Goal: Transaction & Acquisition: Purchase product/service

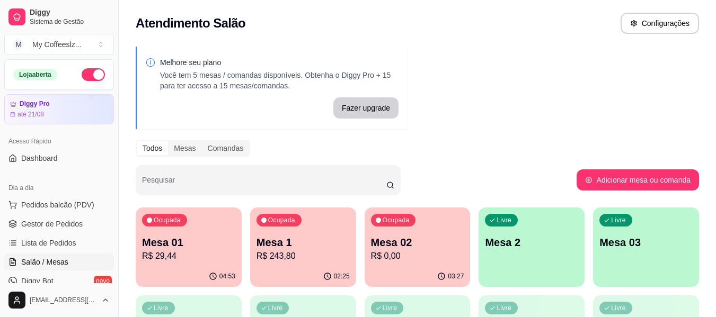
click at [419, 235] on div "Ocupada Mesa 02 R$ 0,00" at bounding box center [418, 237] width 106 height 59
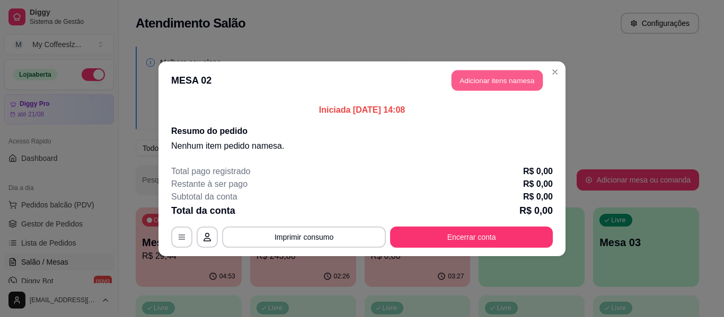
click at [465, 76] on button "Adicionar itens na mesa" at bounding box center [497, 80] width 91 height 21
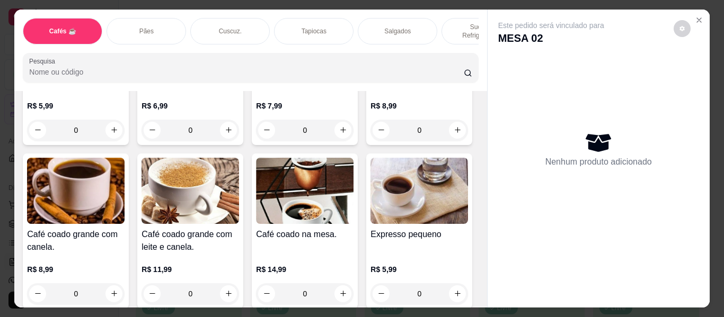
scroll to position [338, 0]
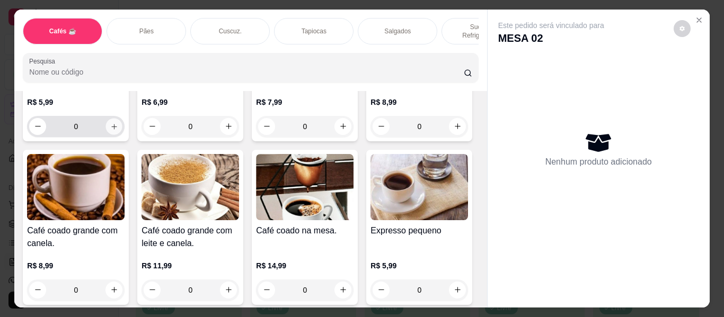
click at [117, 124] on icon "increase-product-quantity" at bounding box center [113, 126] width 5 height 5
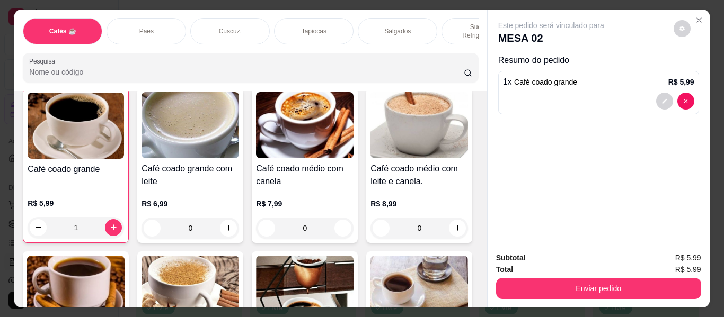
scroll to position [232, 0]
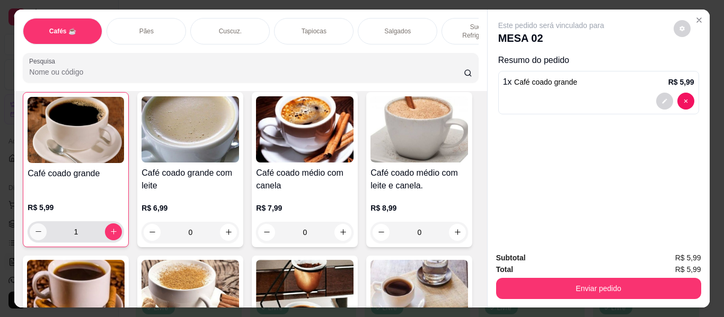
click at [42, 228] on icon "decrease-product-quantity" at bounding box center [38, 232] width 8 height 8
type input "0"
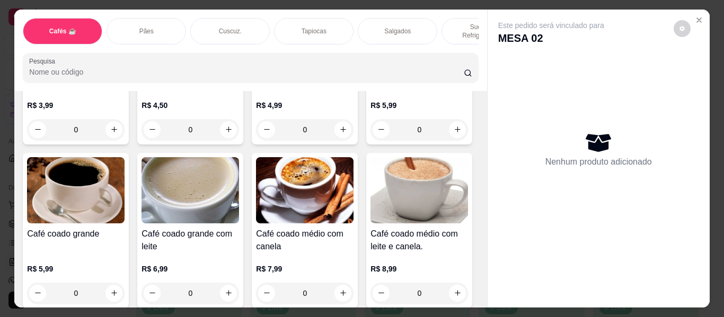
scroll to position [126, 0]
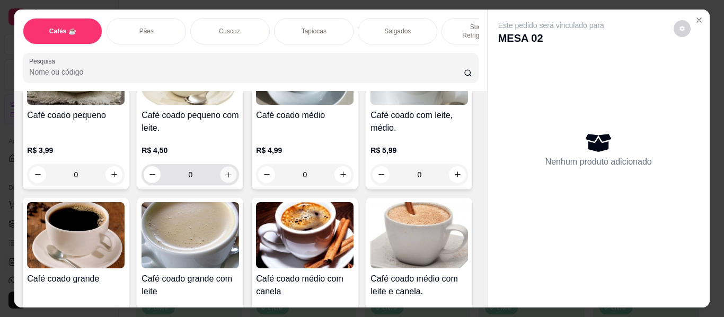
click at [223, 166] on button "increase-product-quantity" at bounding box center [228, 174] width 16 height 16
type input "1"
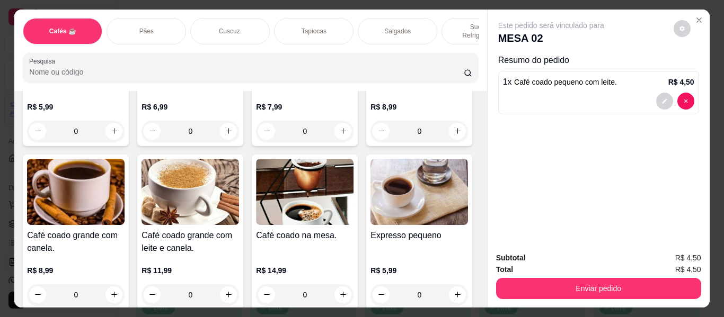
scroll to position [338, 0]
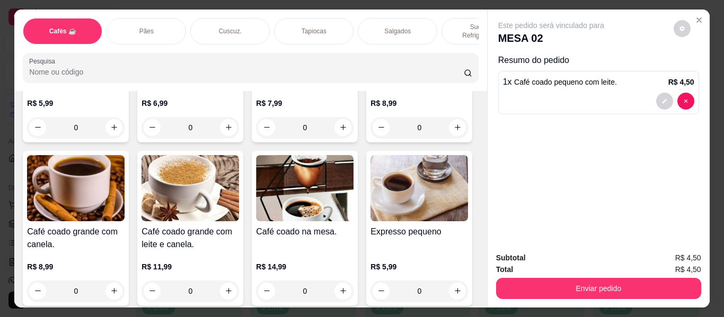
click at [452, 23] on p "Sucos e Refrigerantes" at bounding box center [481, 31] width 61 height 17
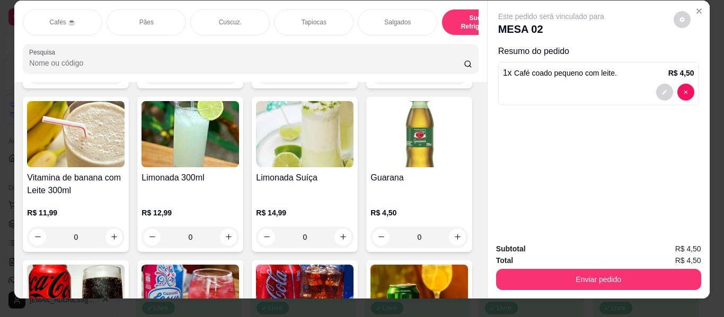
scroll to position [0, 0]
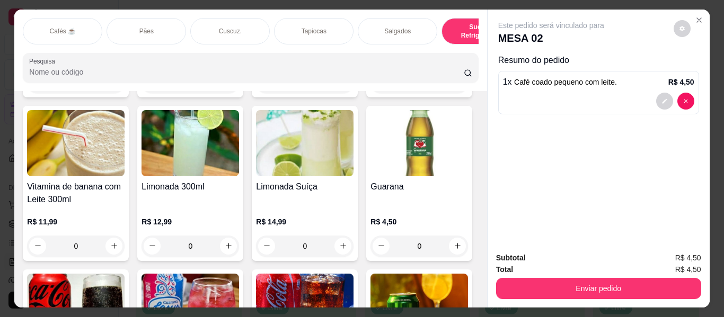
click at [82, 23] on div "Cafés ☕" at bounding box center [63, 31] width 80 height 27
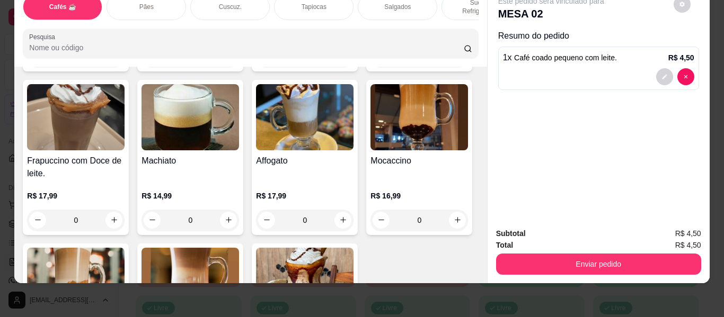
scroll to position [1214, 0]
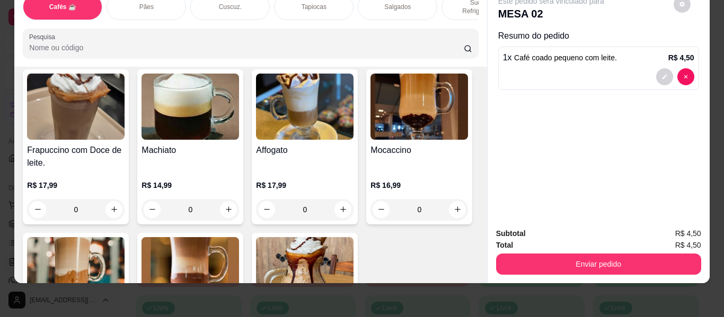
type input "1"
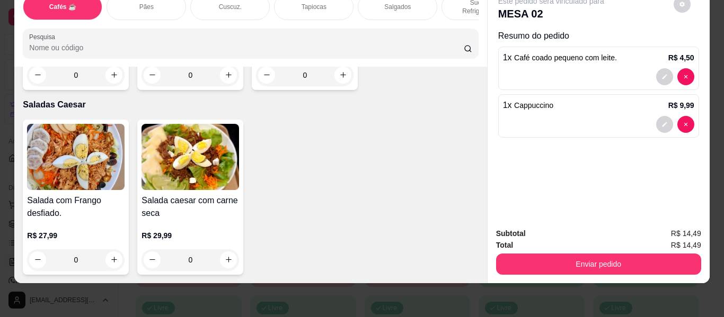
scroll to position [6408, 0]
type input "1"
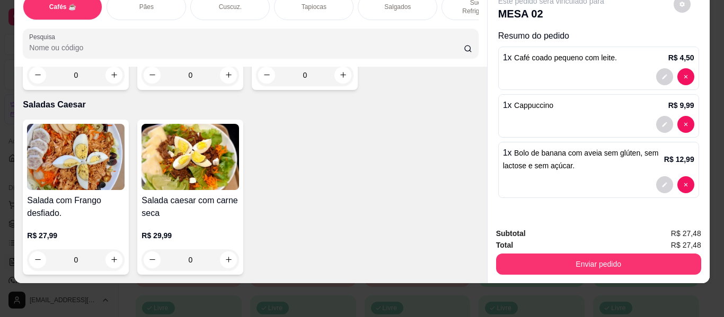
scroll to position [3119, 0]
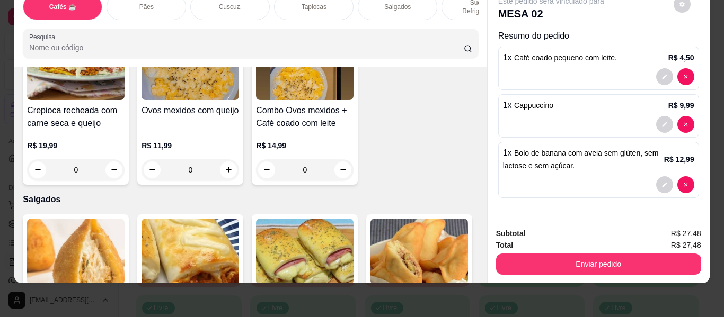
click at [495, 84] on div "Este pedido será vinculado para MESA 02 Resumo do pedido 1 x Café coado pequeno…" at bounding box center [599, 102] width 222 height 234
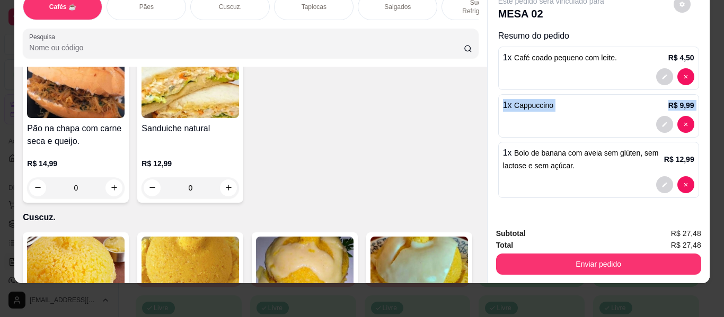
scroll to position [0, 0]
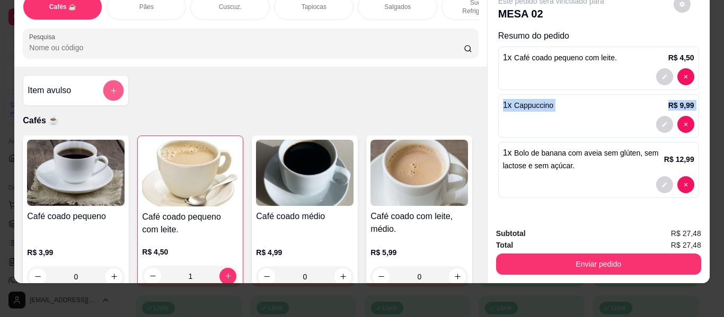
click at [118, 81] on button "add-separate-item" at bounding box center [113, 91] width 21 height 21
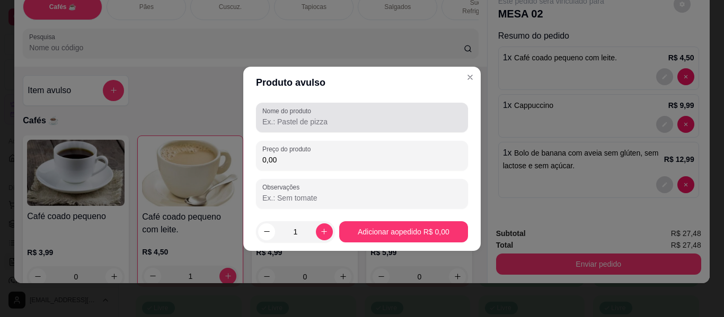
click at [270, 120] on input "Nome do produto" at bounding box center [361, 122] width 199 height 11
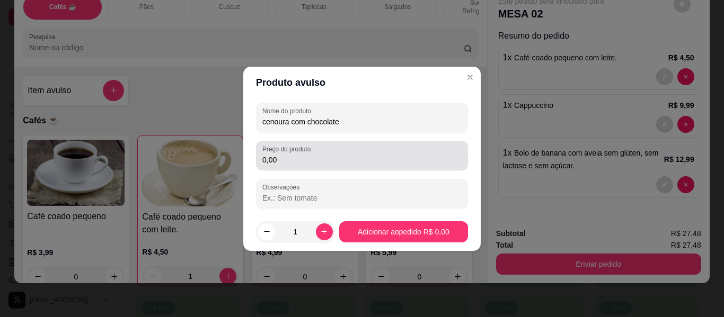
type input "cenoura com chocolate"
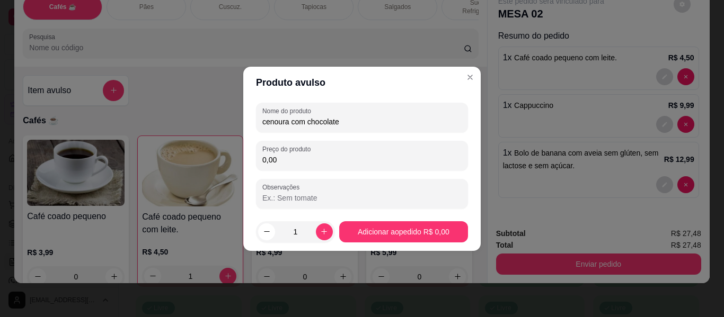
click at [291, 155] on input "0,00" at bounding box center [361, 160] width 199 height 11
type input "11,99"
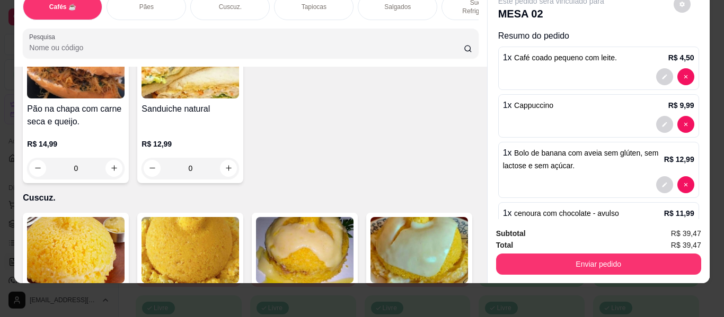
scroll to position [2014, 0]
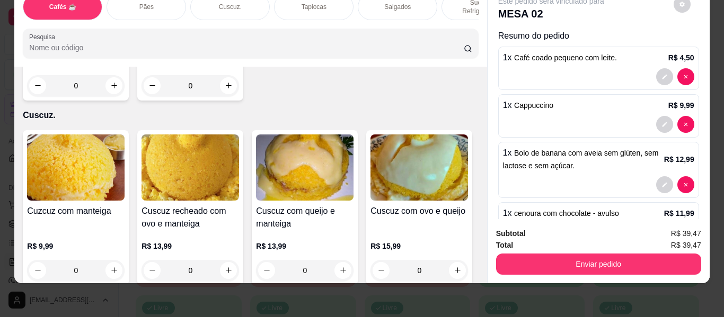
type input "1"
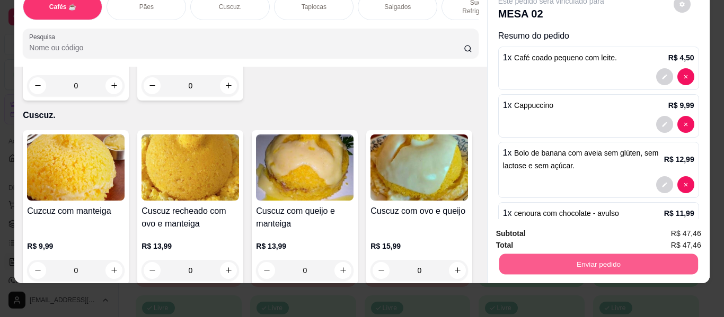
click at [570, 262] on button "Enviar pedido" at bounding box center [598, 264] width 199 height 21
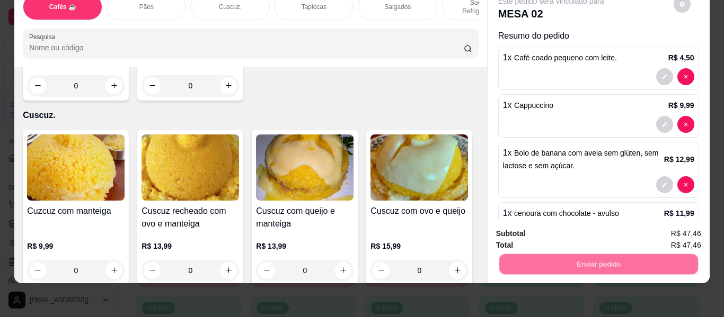
click at [577, 233] on button "Não registrar e enviar pedido" at bounding box center [563, 234] width 110 height 20
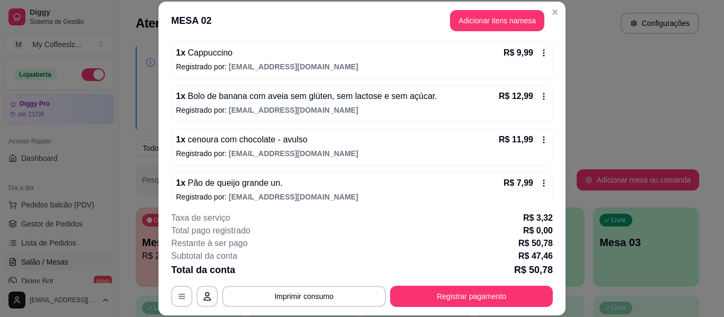
scroll to position [152, 0]
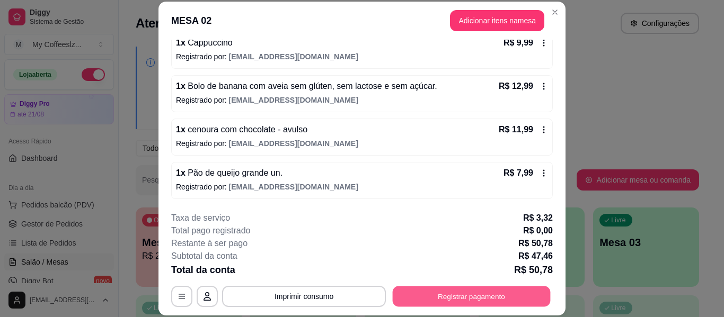
click at [454, 294] on button "Registrar pagamento" at bounding box center [472, 297] width 158 height 21
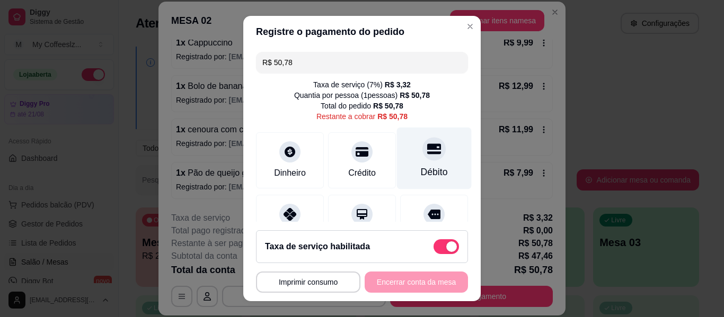
click at [427, 153] on icon at bounding box center [434, 149] width 14 height 11
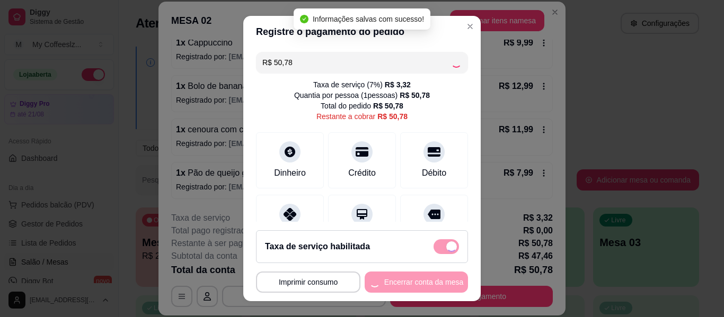
type input "R$ 0,00"
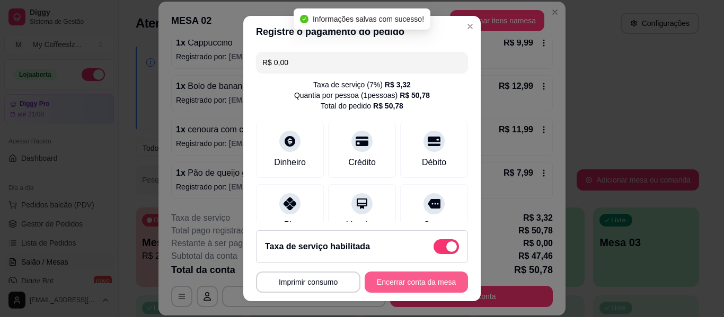
click at [392, 283] on button "Encerrar conta da mesa" at bounding box center [416, 282] width 103 height 21
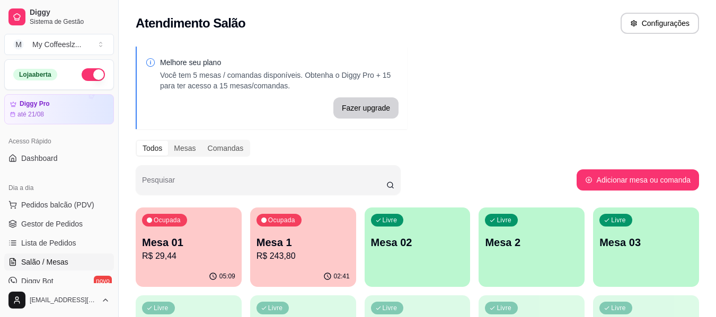
click at [426, 241] on p "Mesa 02" at bounding box center [417, 242] width 93 height 15
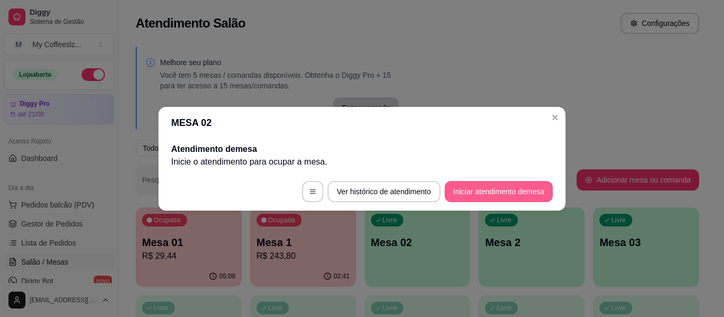
click at [453, 184] on button "Iniciar atendimento de mesa" at bounding box center [499, 191] width 108 height 21
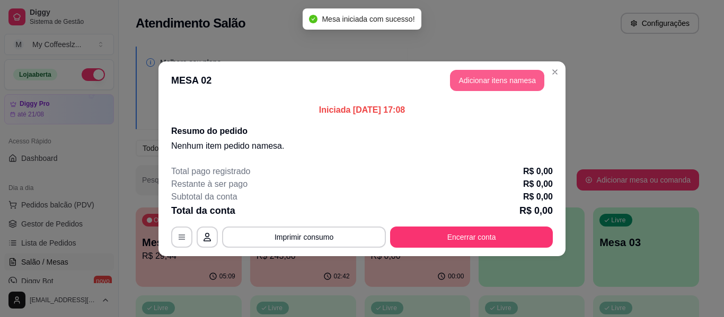
click at [469, 73] on button "Adicionar itens na mesa" at bounding box center [497, 80] width 94 height 21
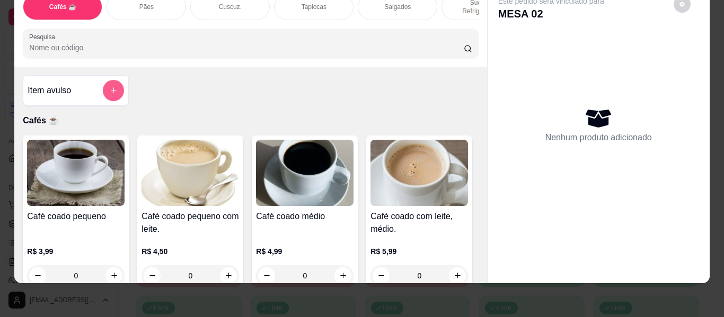
click at [110, 86] on icon "add-separate-item" at bounding box center [114, 90] width 8 height 8
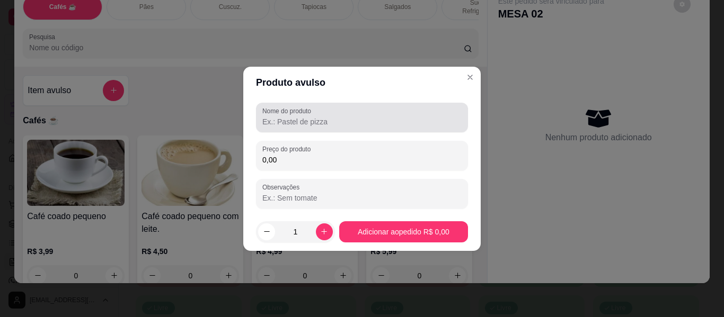
click at [269, 123] on input "Nome do produto" at bounding box center [361, 122] width 199 height 11
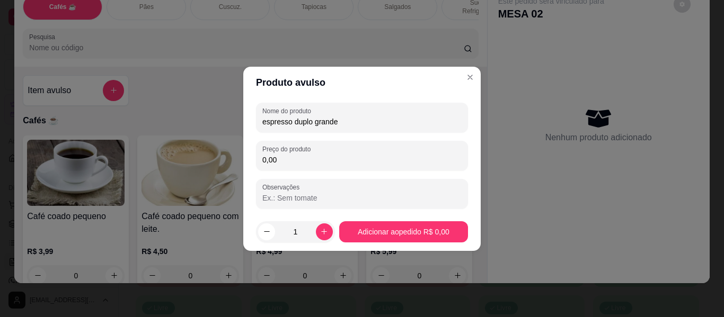
click at [352, 122] on input "espresso duplo grande" at bounding box center [361, 122] width 199 height 11
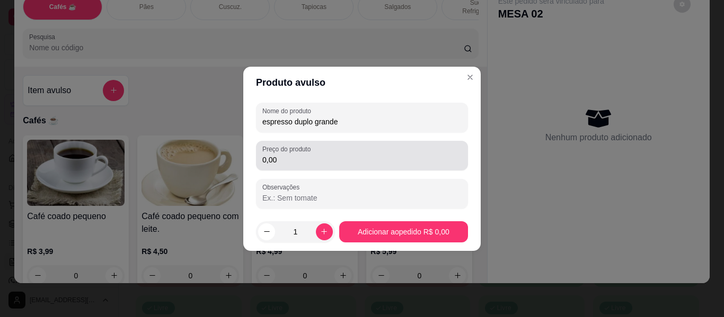
type input "espresso duplo grande"
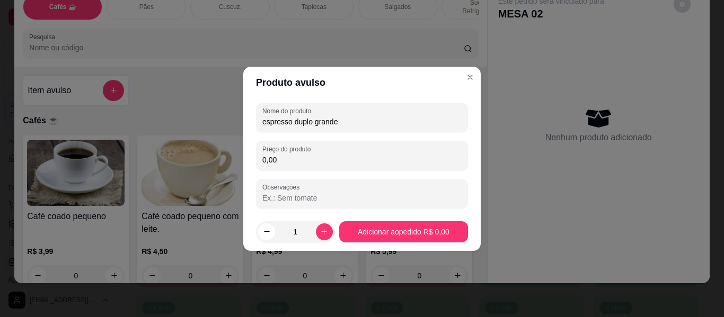
click at [293, 158] on input "0,00" at bounding box center [361, 160] width 199 height 11
type input "10,99"
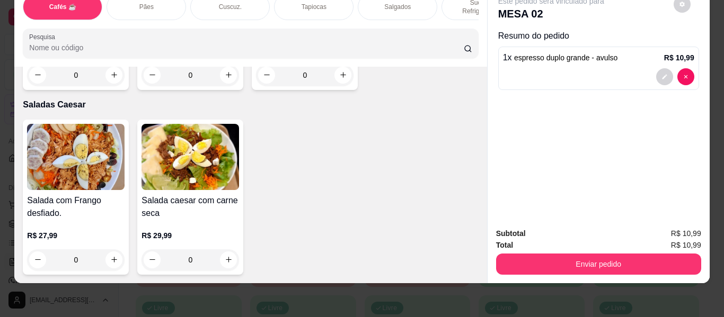
scroll to position [6307, 0]
type input "1"
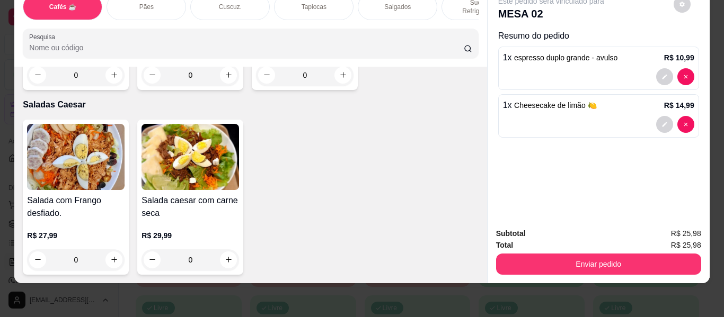
scroll to position [0, 0]
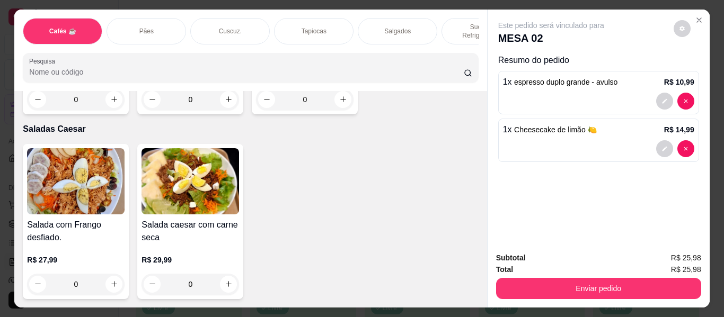
click at [389, 18] on div "Salgados" at bounding box center [398, 31] width 80 height 27
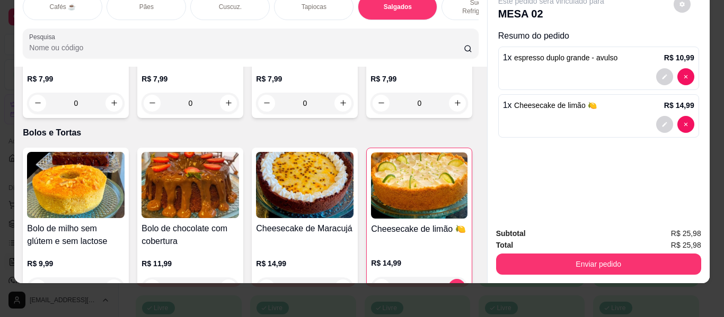
scroll to position [4418, 0]
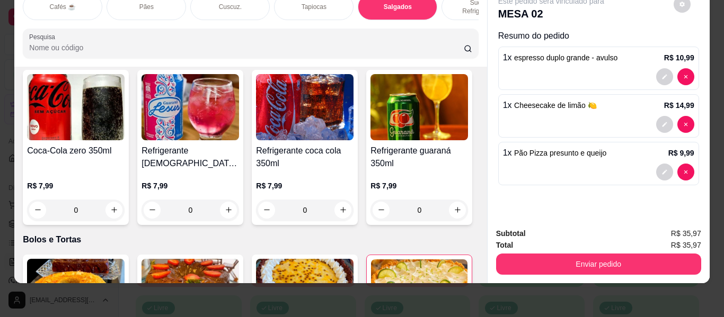
type input "2"
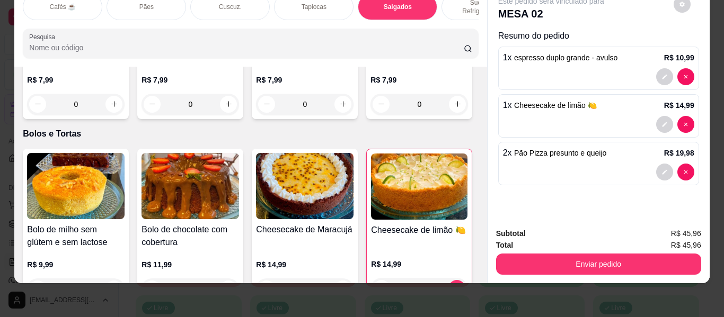
type input "1"
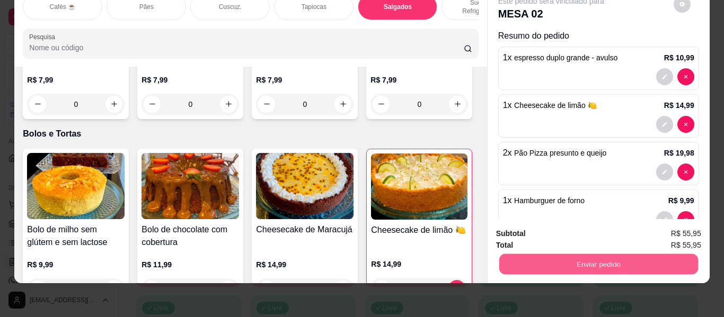
click at [527, 257] on button "Enviar pedido" at bounding box center [598, 264] width 199 height 21
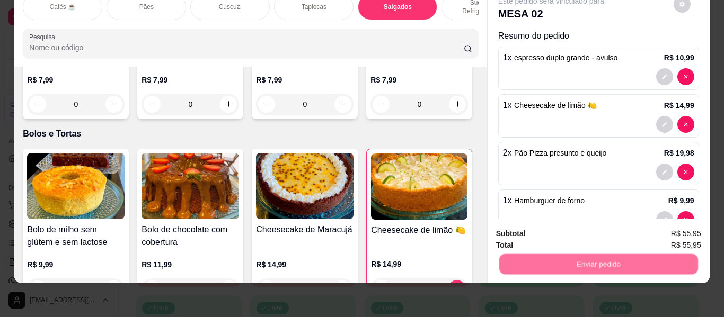
click at [528, 231] on button "Não registrar e enviar pedido" at bounding box center [563, 230] width 110 height 20
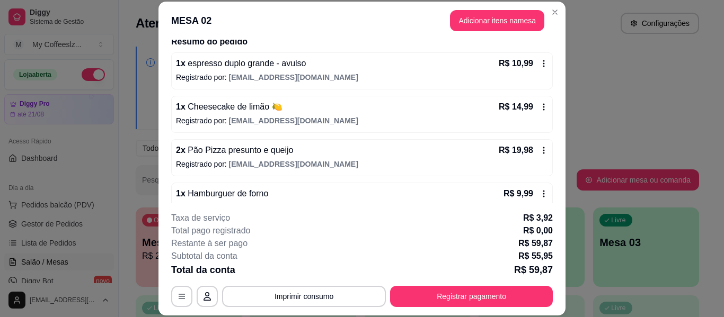
scroll to position [108, 0]
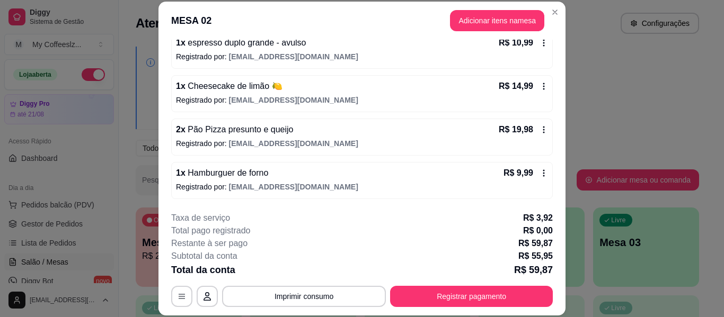
click at [283, 142] on span "[EMAIL_ADDRESS][DOMAIN_NAME]" at bounding box center [293, 143] width 129 height 8
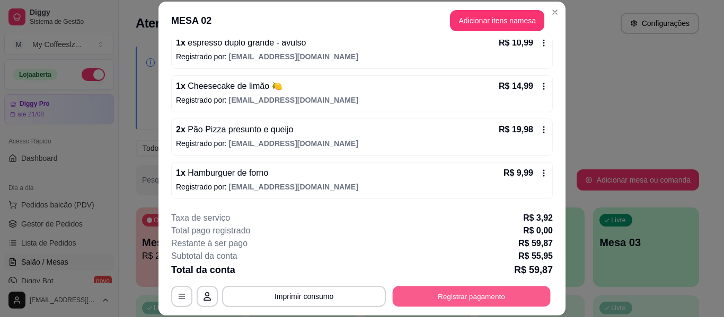
click at [436, 293] on button "Registrar pagamento" at bounding box center [472, 297] width 158 height 21
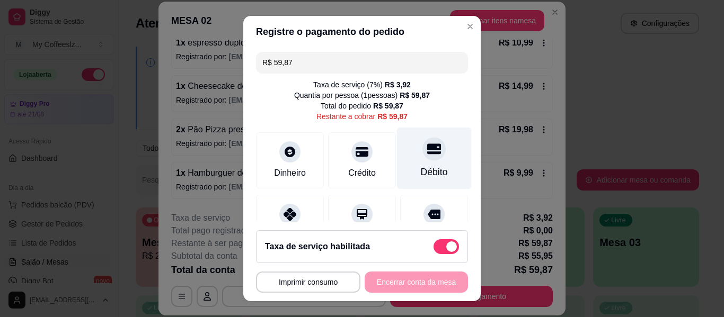
click at [414, 162] on div "Débito" at bounding box center [434, 159] width 75 height 62
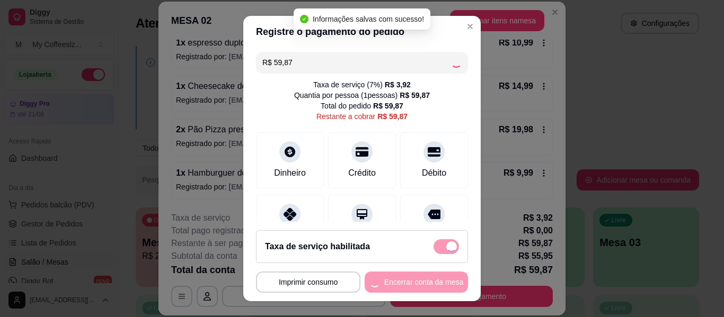
type input "R$ 0,00"
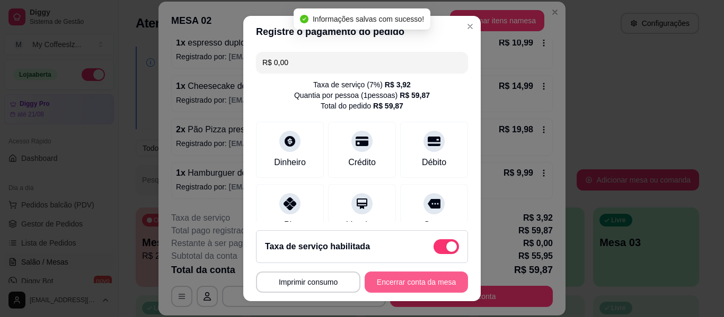
click at [403, 278] on button "Encerrar conta da mesa" at bounding box center [416, 282] width 103 height 21
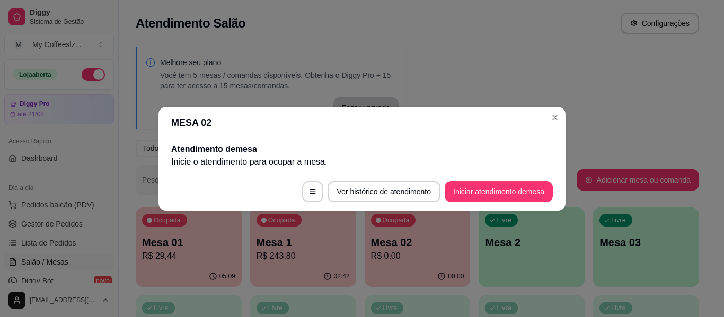
scroll to position [0, 0]
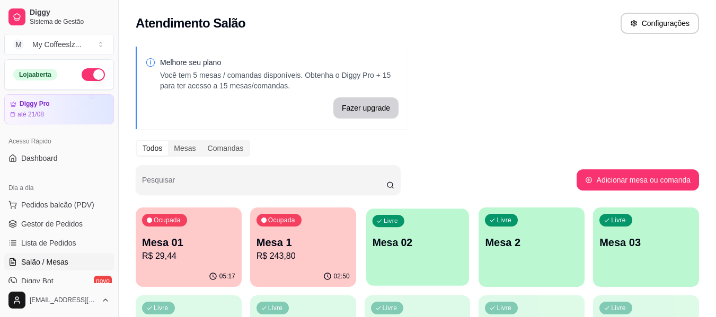
click at [406, 241] on p "Mesa 02" at bounding box center [417, 243] width 91 height 14
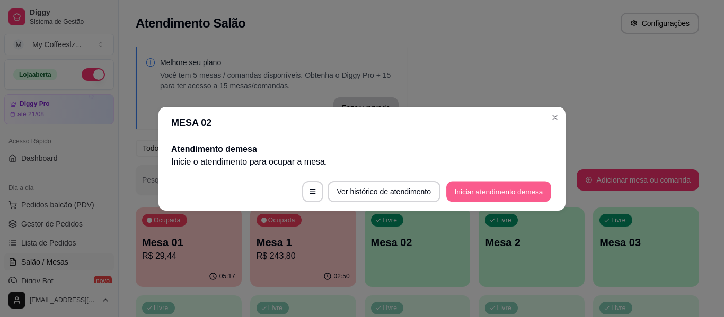
click at [479, 188] on button "Iniciar atendimento de mesa" at bounding box center [498, 191] width 105 height 21
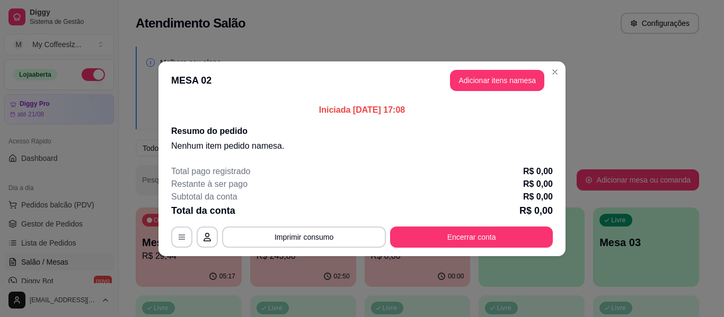
click at [210, 152] on p "Nenhum item pedido na mesa ." at bounding box center [362, 146] width 382 height 13
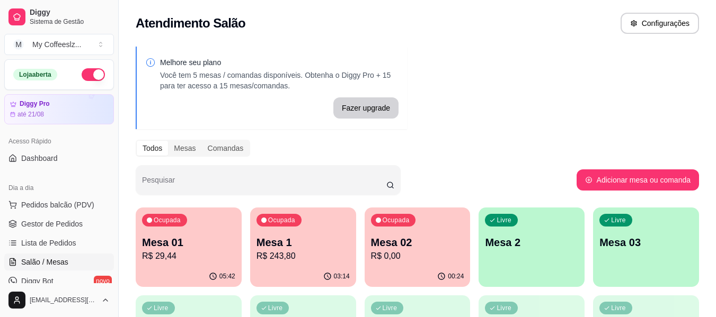
click at [384, 239] on p "Mesa 02" at bounding box center [417, 242] width 93 height 15
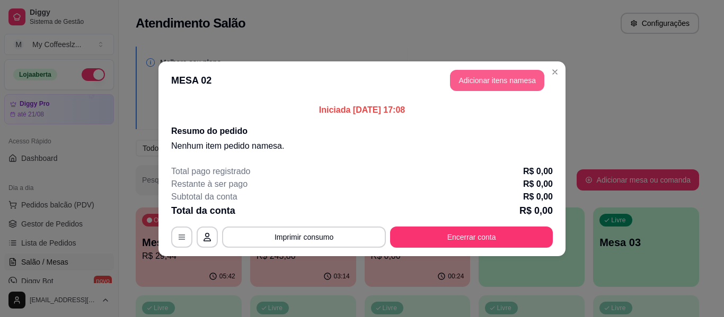
click at [460, 76] on button "Adicionar itens na mesa" at bounding box center [497, 80] width 94 height 21
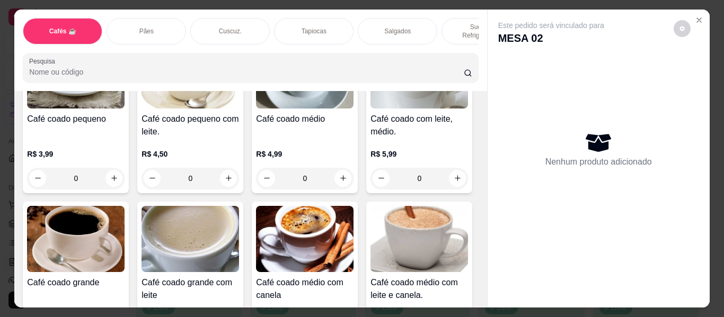
scroll to position [106, 0]
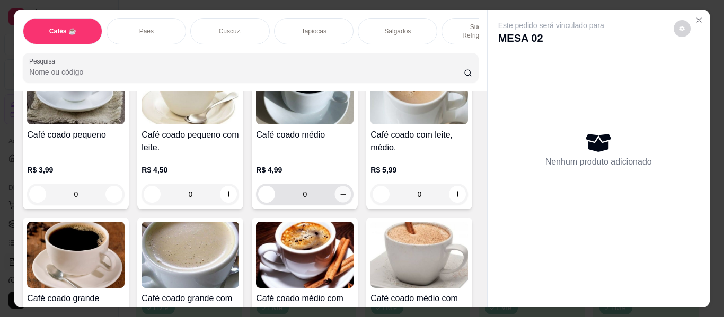
click at [340, 191] on icon "increase-product-quantity" at bounding box center [343, 195] width 8 height 8
type input "1"
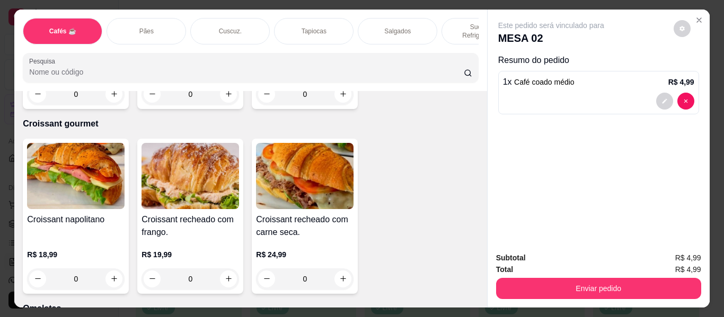
scroll to position [5459, 0]
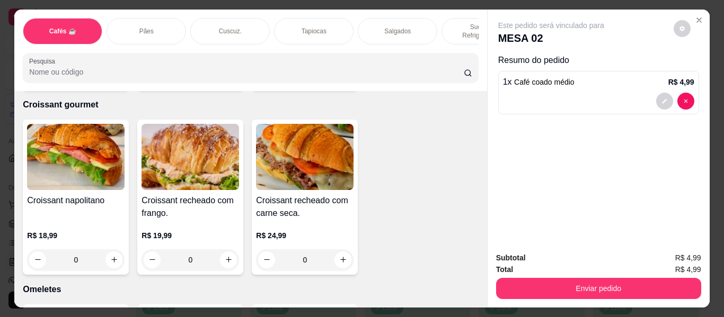
type input "1"
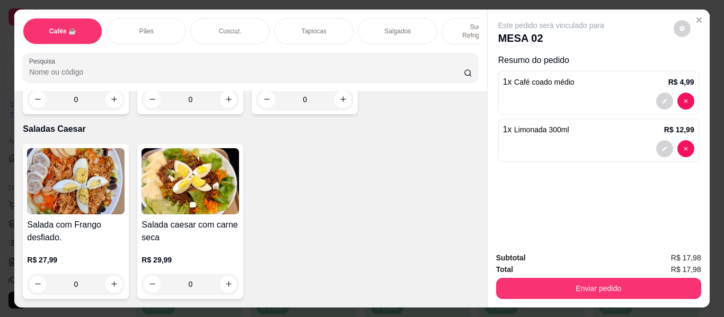
scroll to position [6042, 0]
type input "1"
click at [389, 27] on p "Salgados" at bounding box center [397, 31] width 27 height 8
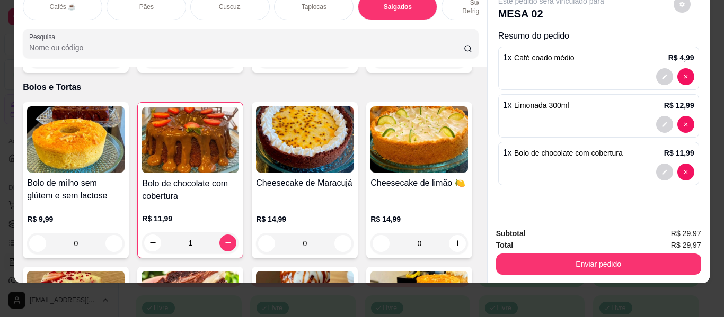
scroll to position [4577, 0]
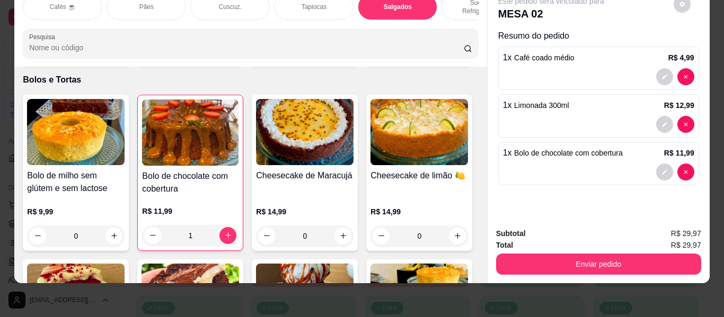
type input "1"
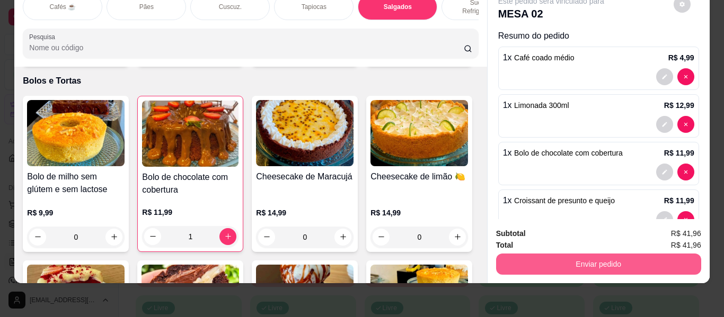
click at [531, 257] on button "Enviar pedido" at bounding box center [598, 264] width 205 height 21
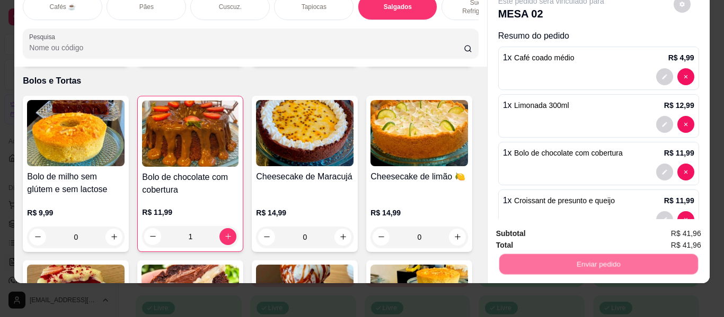
click at [543, 231] on button "Não registrar e enviar pedido" at bounding box center [563, 230] width 110 height 20
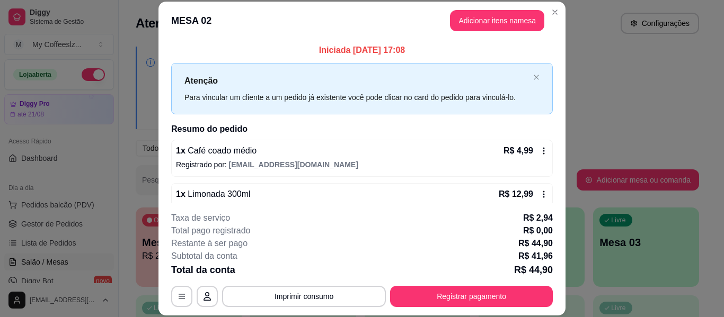
click at [543, 231] on p "R$ 0,00" at bounding box center [538, 231] width 30 height 13
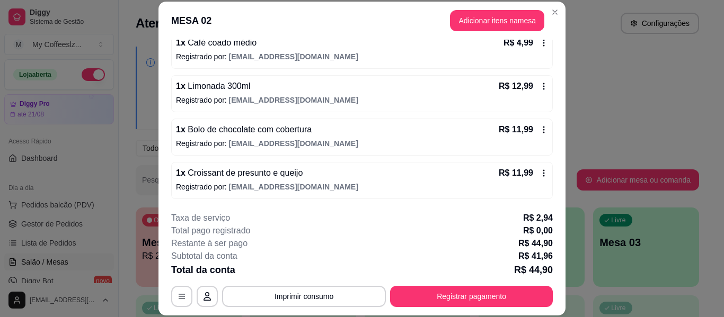
scroll to position [32, 0]
